Goal: Find specific page/section: Find specific page/section

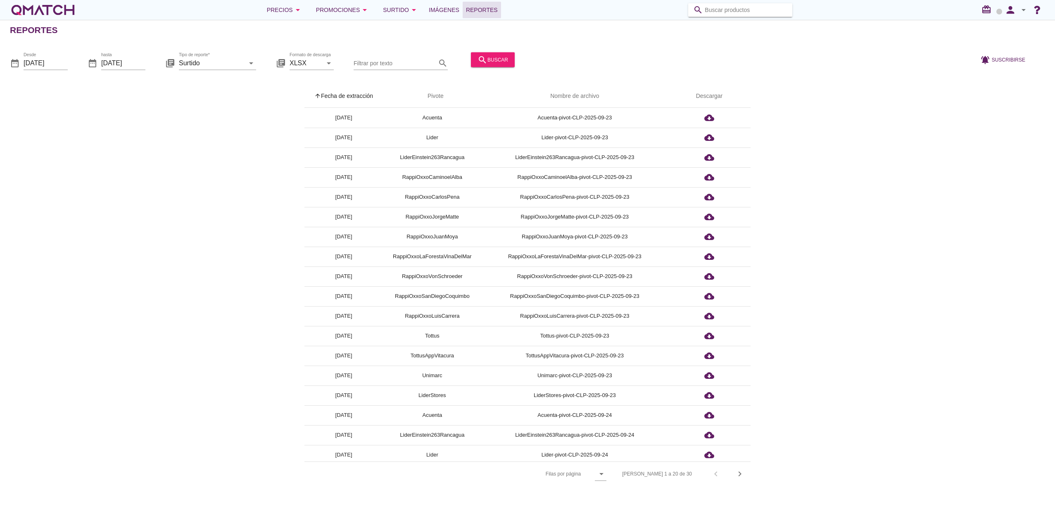
click at [731, 14] on input "Buscar productos" at bounding box center [746, 9] width 83 height 13
click at [724, 11] on input "Buscar productos" at bounding box center [746, 9] width 83 height 13
paste input "Yoghurt Batido Sabor [PERSON_NAME], 120 g"
type input "Yoghurt Batido Sabor [PERSON_NAME], 120 g"
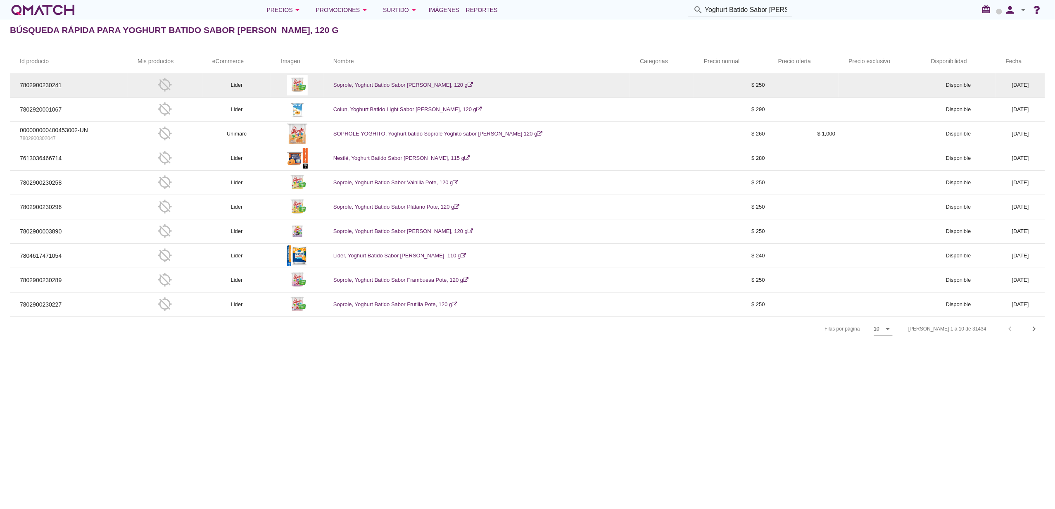
click at [435, 84] on link "Soprole, Yoghurt Batido Sabor Damasco Pote, 120 g" at bounding box center [403, 85] width 140 height 6
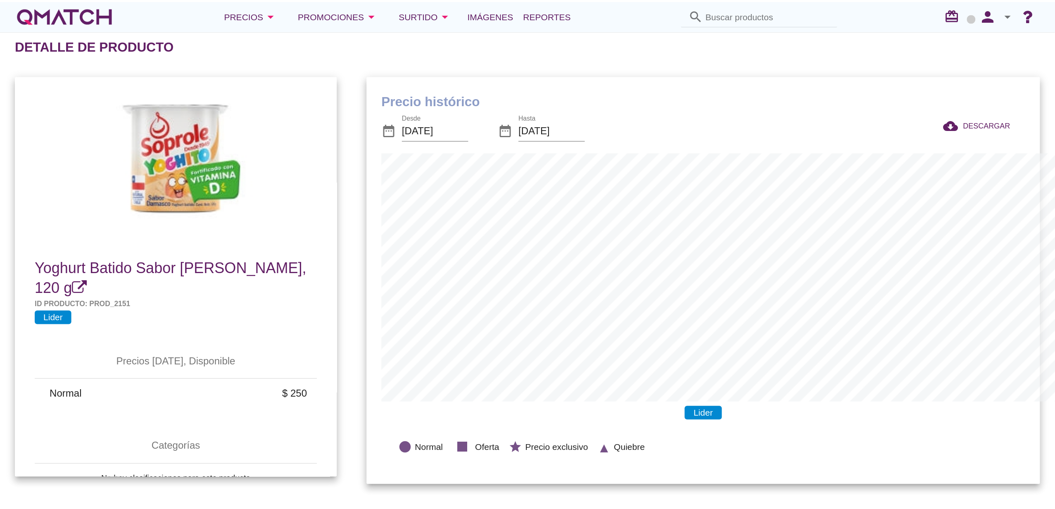
scroll to position [271, 772]
